Goal: Transaction & Acquisition: Purchase product/service

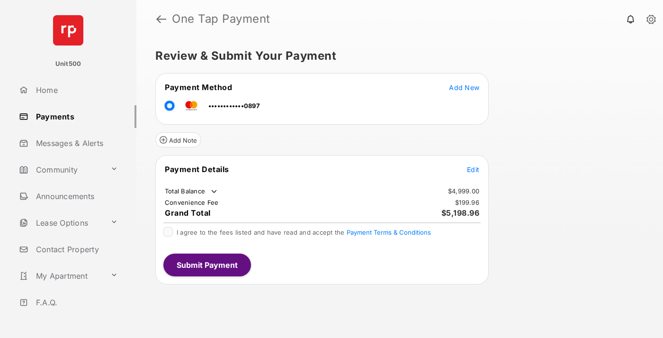
click at [473, 169] on span "Edit" at bounding box center [473, 169] width 12 height 8
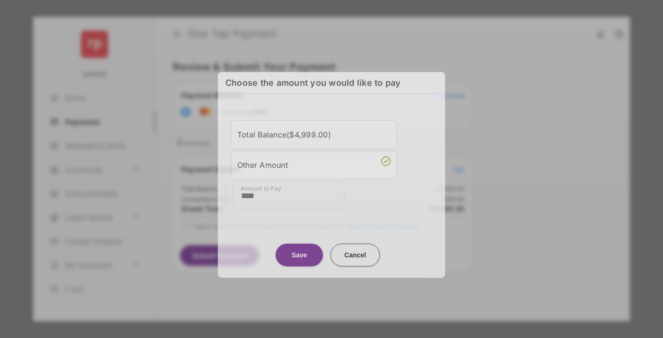
type input "****"
click at [299, 252] on button "Save" at bounding box center [299, 254] width 47 height 23
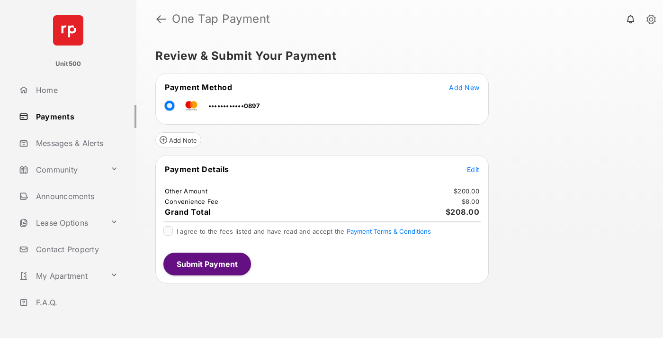
click at [473, 169] on span "Edit" at bounding box center [473, 169] width 12 height 8
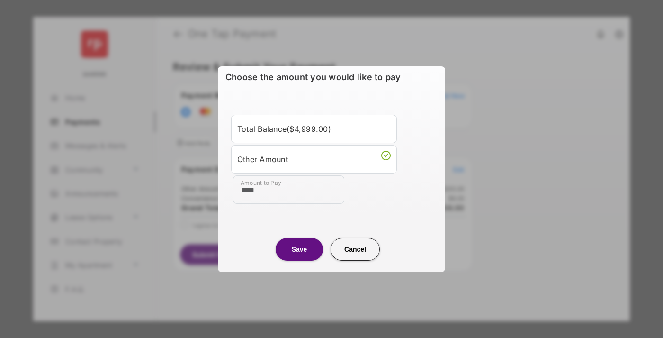
click at [299, 249] on button "Save" at bounding box center [299, 249] width 47 height 23
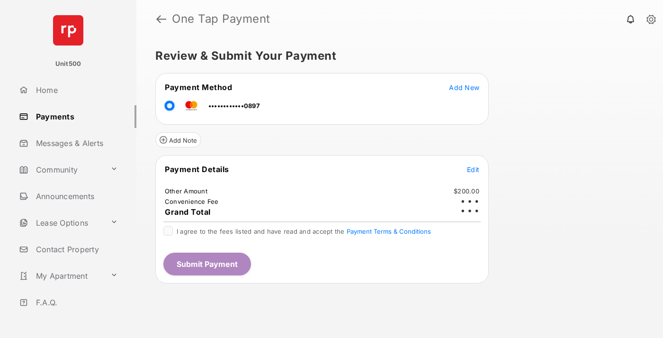
click at [207, 263] on button "Submit Payment" at bounding box center [207, 263] width 88 height 23
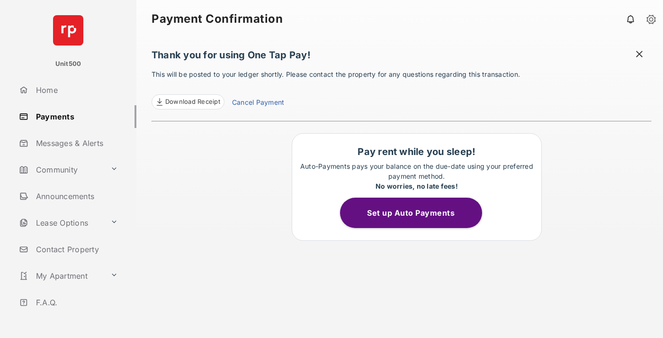
click at [188, 102] on span "Download Receipt" at bounding box center [192, 101] width 55 height 9
click at [639, 55] on span at bounding box center [639, 55] width 9 height 12
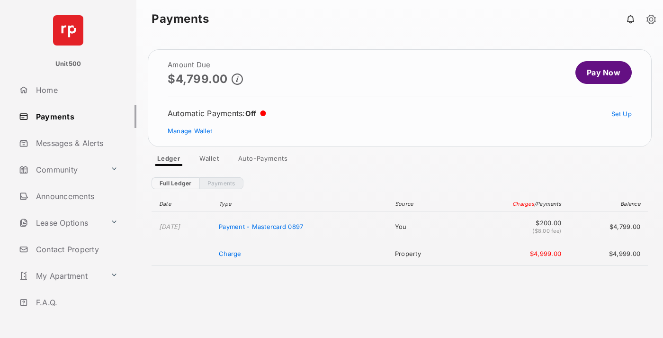
click at [190, 131] on link "Manage Wallet" at bounding box center [190, 131] width 45 height 8
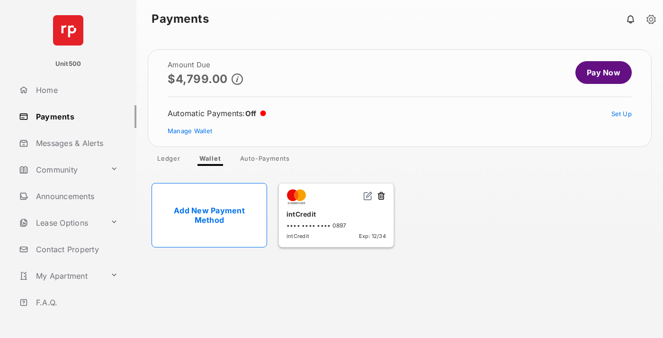
click at [381, 196] on button at bounding box center [381, 196] width 9 height 11
